Goal: Task Accomplishment & Management: Complete application form

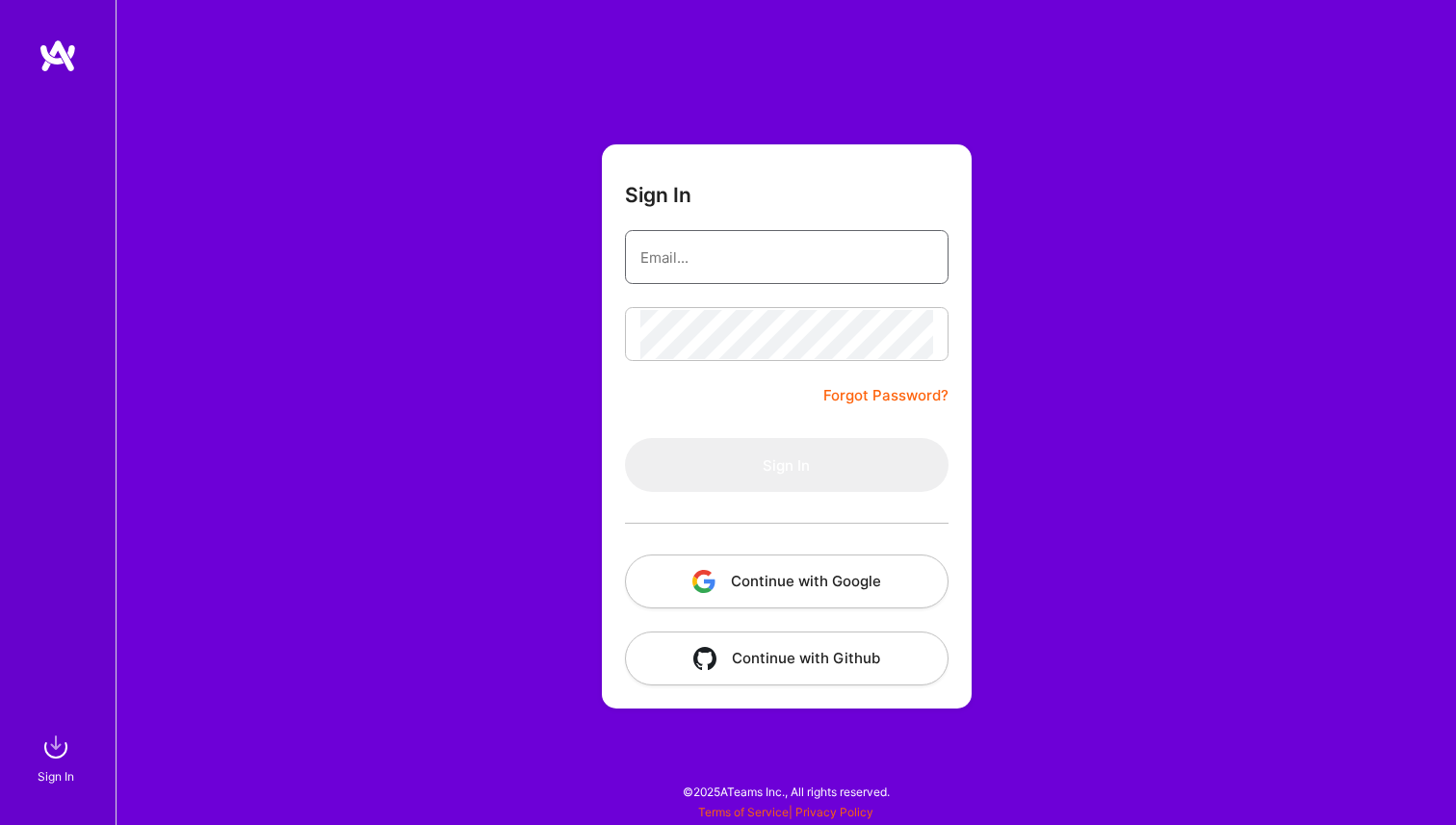
type input "[EMAIL_ADDRESS][DOMAIN_NAME]"
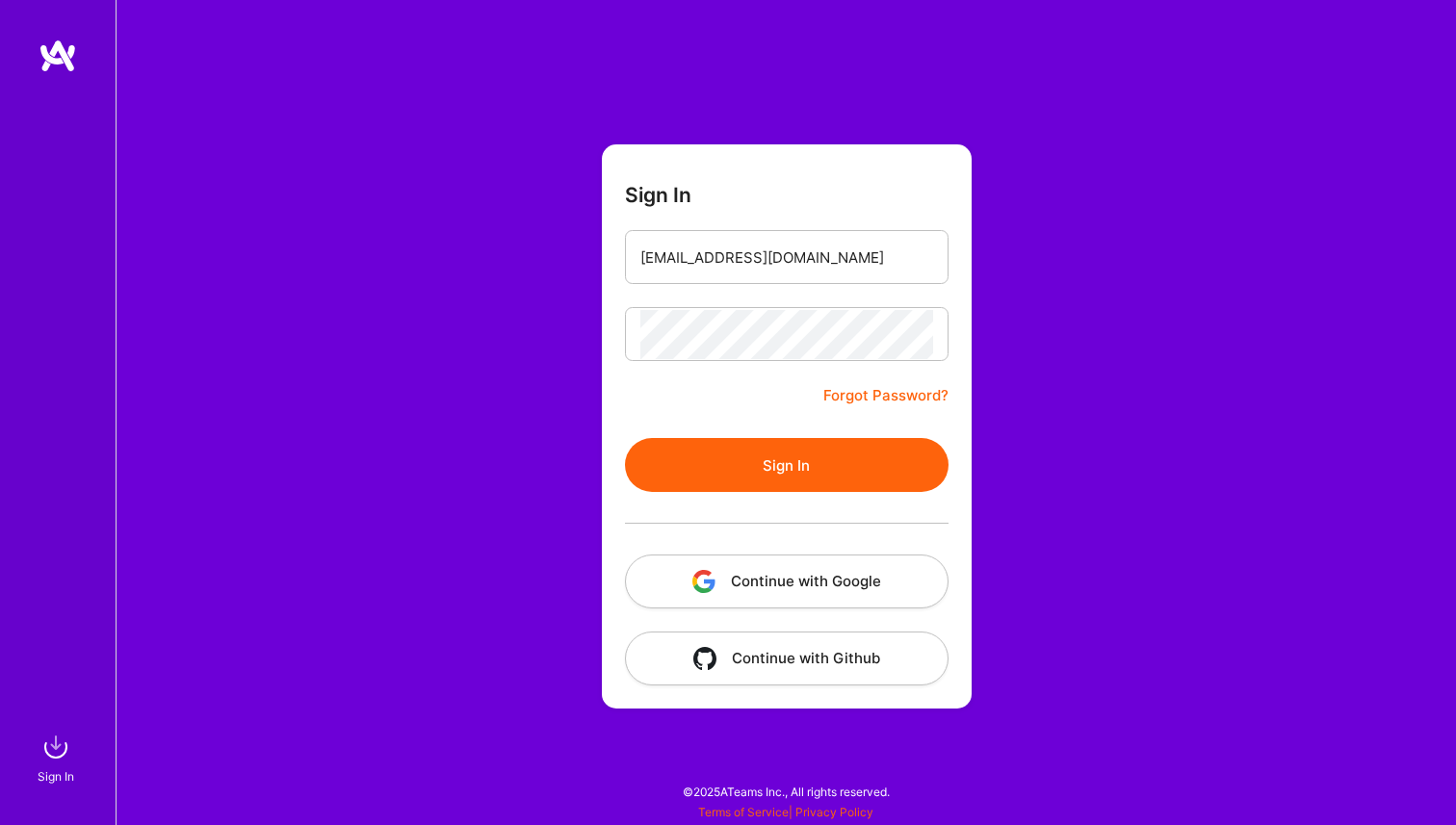
click at [736, 399] on form "Sign In [EMAIL_ADDRESS][DOMAIN_NAME] Forgot Password? Sign In Continue with Goo…" at bounding box center [786, 426] width 370 height 564
click at [754, 464] on button "Sign In" at bounding box center [786, 464] width 324 height 54
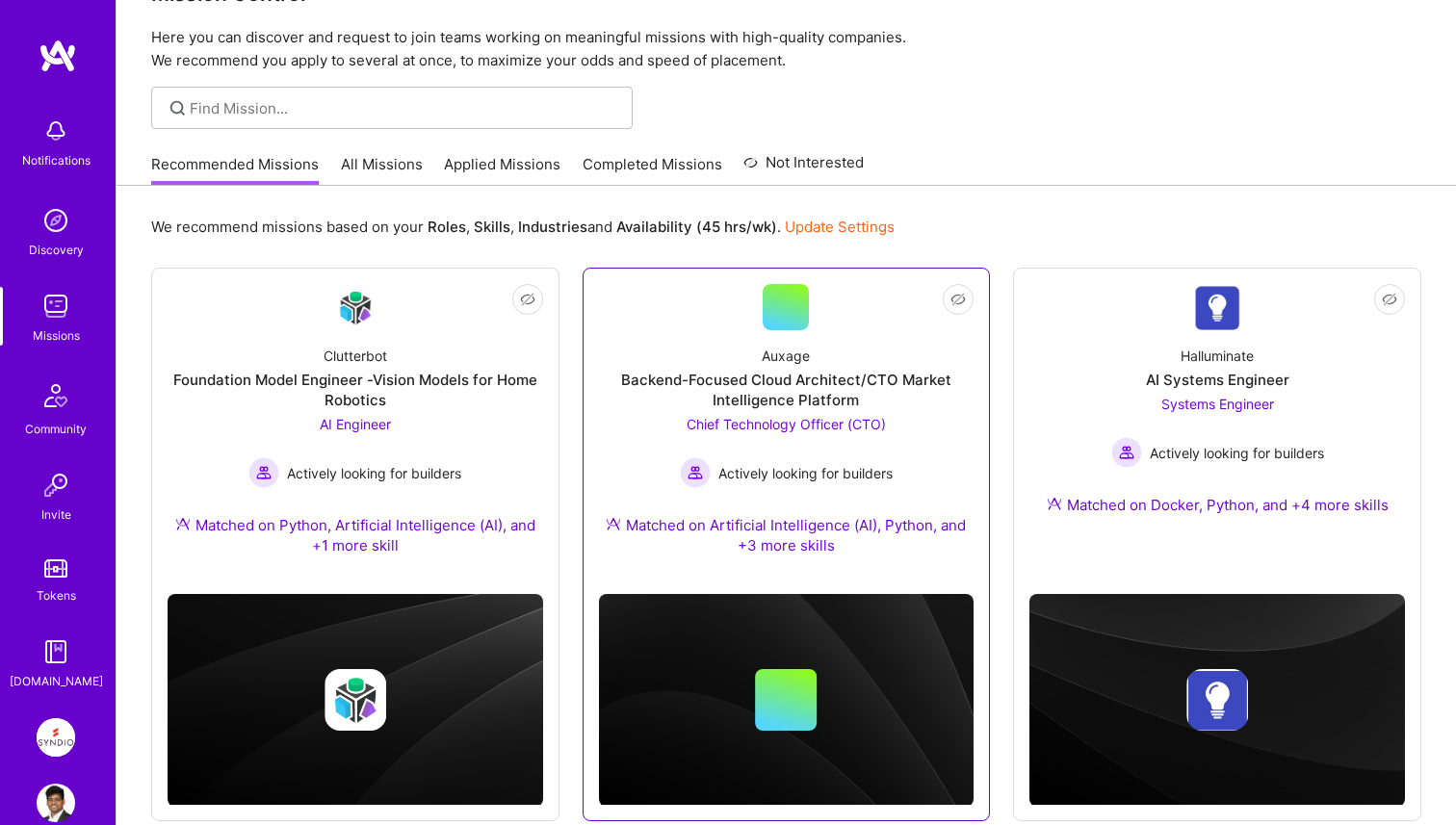
scroll to position [99, 0]
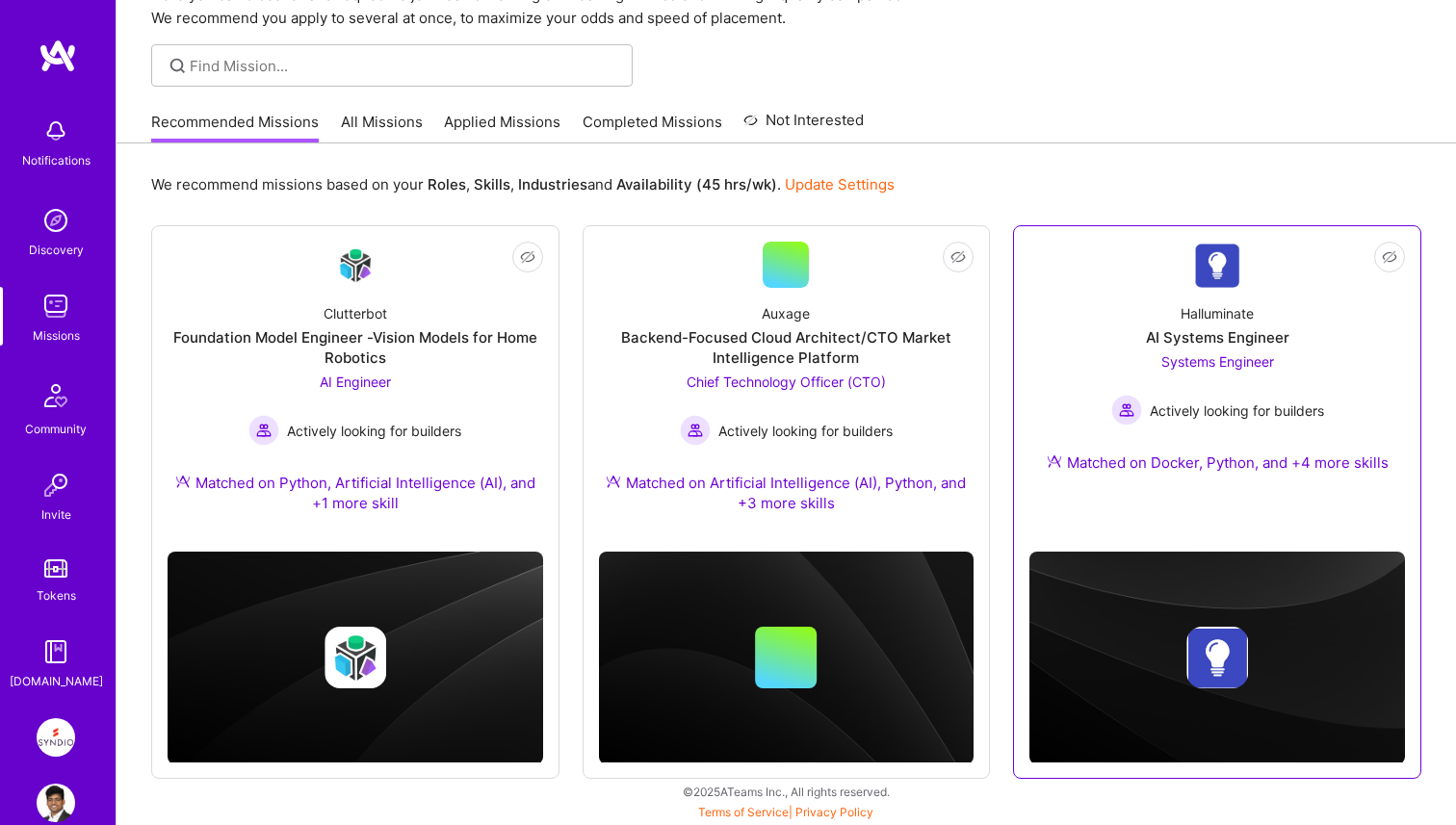
click at [1134, 351] on div "Halluminate AI Systems Engineer Systems Engineer Actively looking for builders …" at bounding box center [1217, 392] width 376 height 208
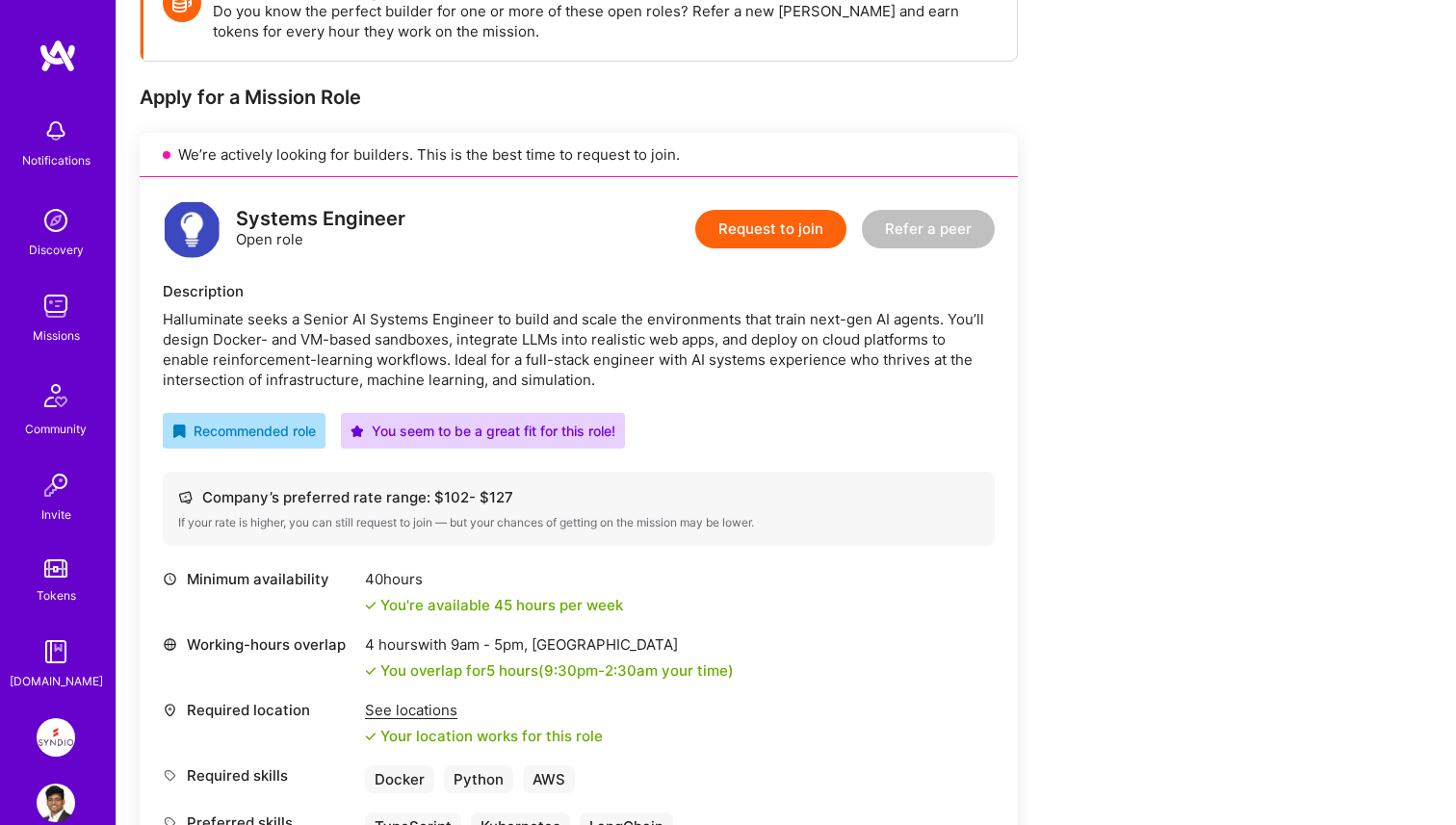
scroll to position [502, 0]
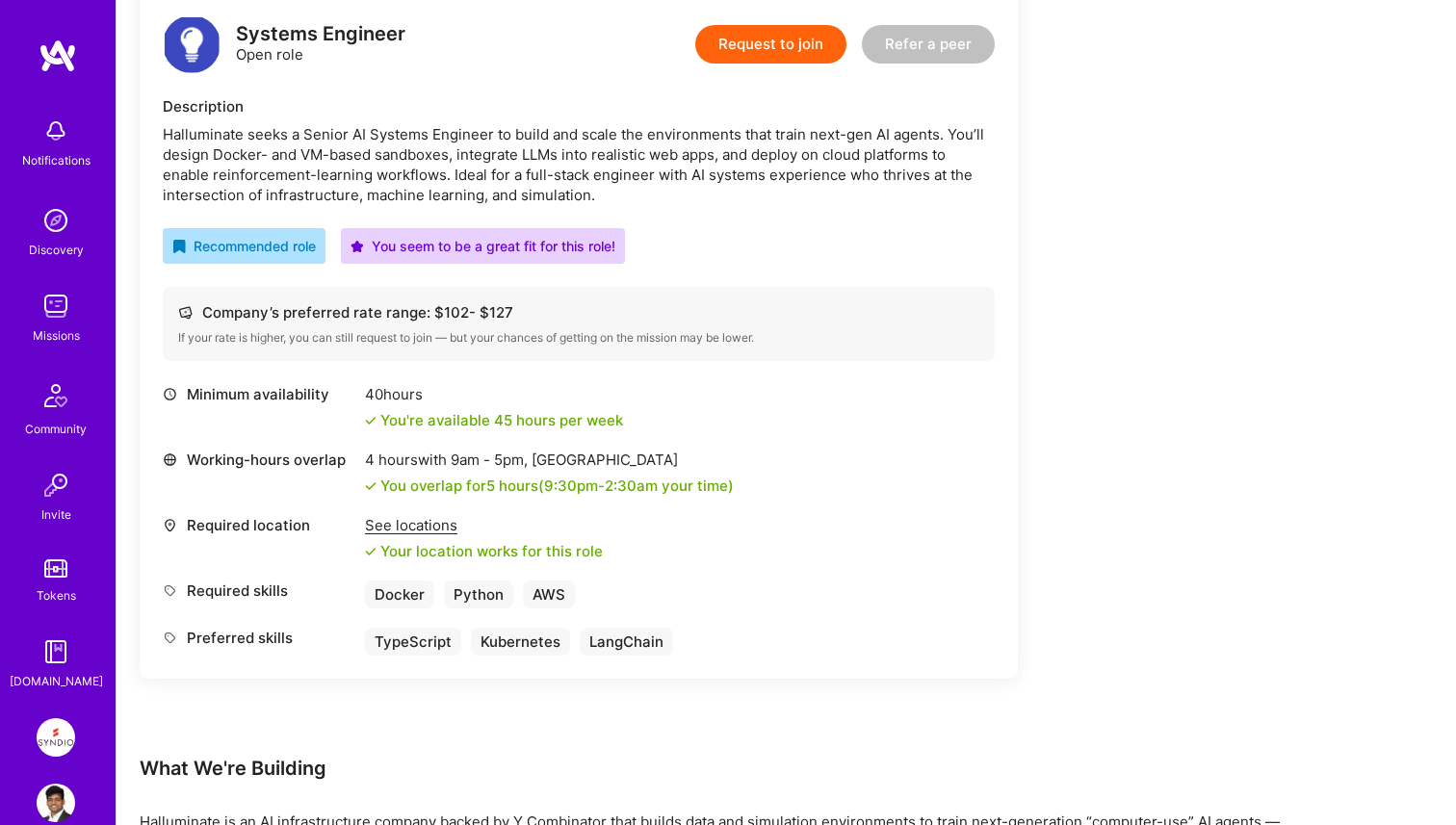
click at [741, 56] on button "Request to join" at bounding box center [770, 44] width 151 height 39
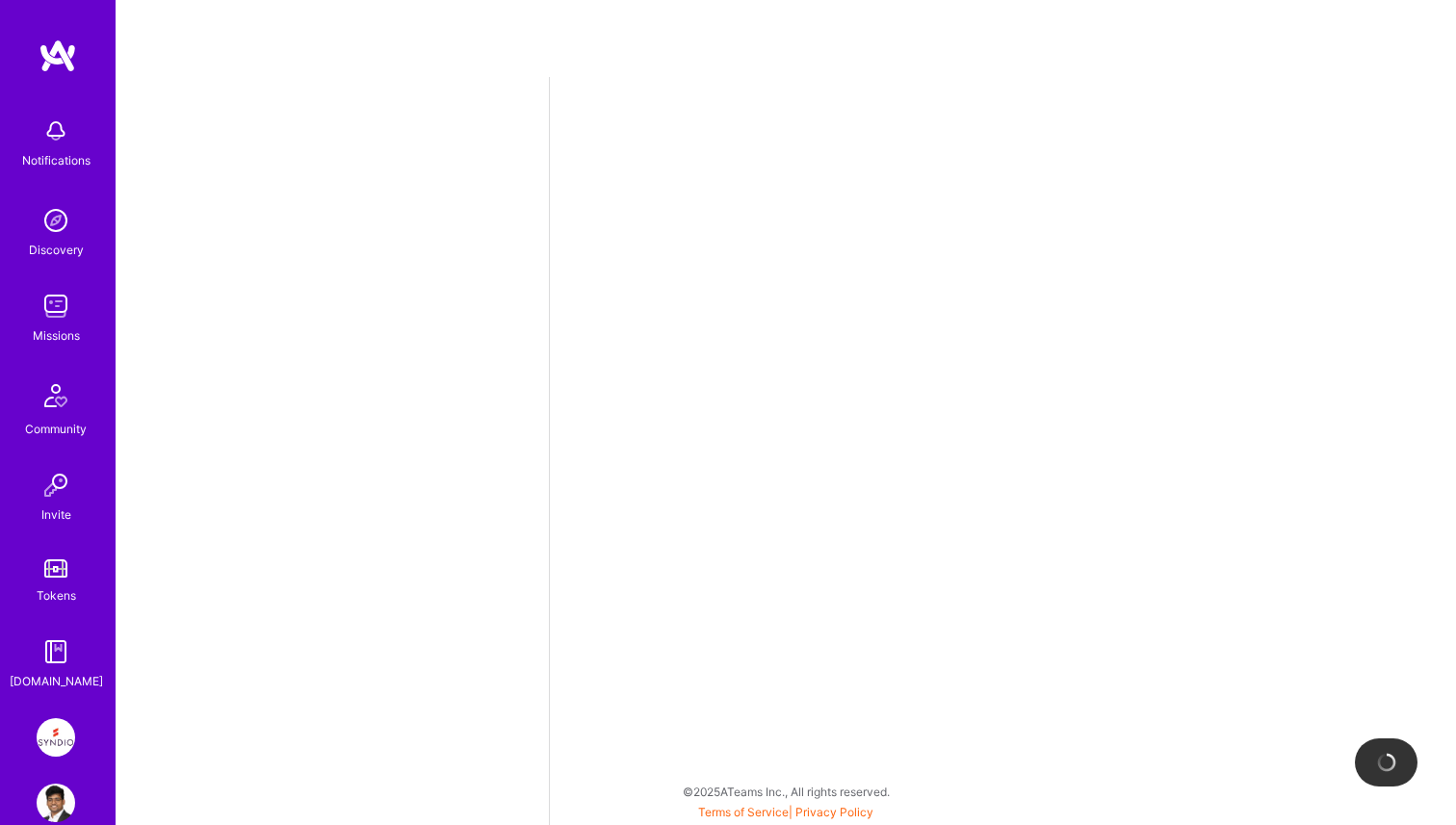
select select "IN"
